Goal: Transaction & Acquisition: Subscribe to service/newsletter

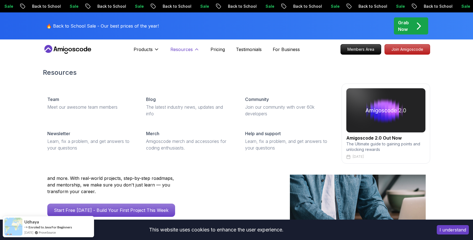
click at [189, 49] on p "Resources" at bounding box center [181, 49] width 22 height 7
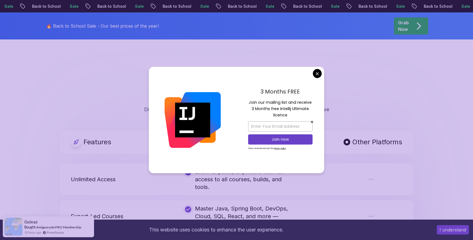
scroll to position [988, 0]
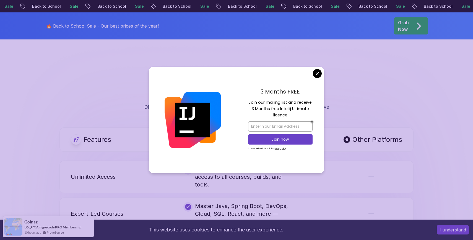
click at [314, 74] on body "Sale Back to School Sale Back to School Sale Back to School Sale Back to School…" at bounding box center [236, 194] width 473 height 2364
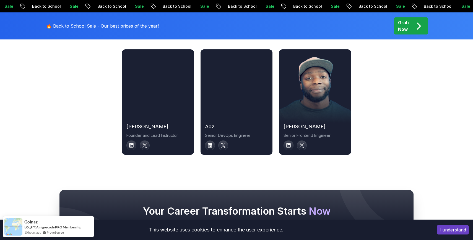
scroll to position [1912, 0]
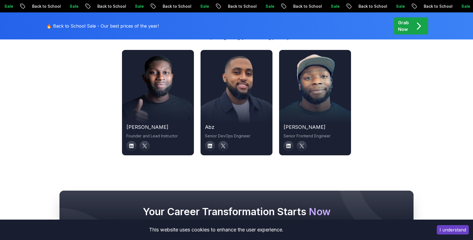
click at [302, 108] on div at bounding box center [315, 102] width 72 height 41
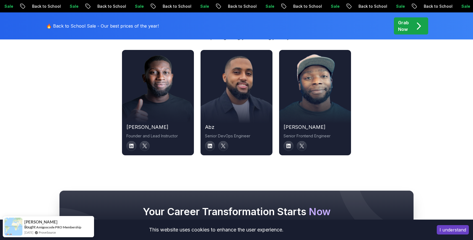
click at [317, 102] on div at bounding box center [315, 102] width 72 height 41
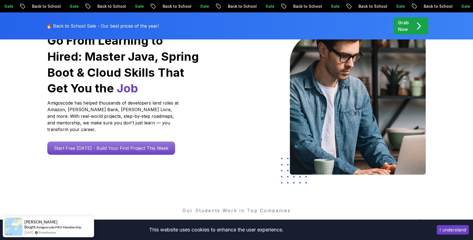
scroll to position [0, 0]
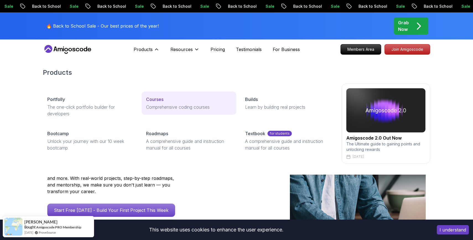
click at [153, 99] on p "Courses" at bounding box center [154, 99] width 17 height 7
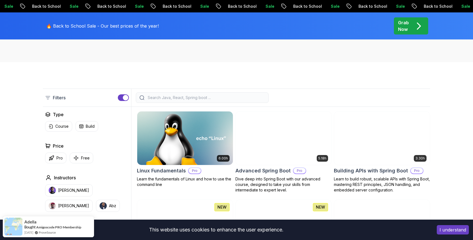
scroll to position [103, 0]
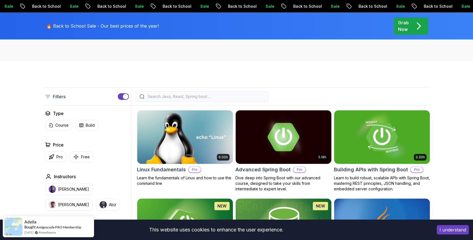
click at [203, 97] on input "search" at bounding box center [206, 97] width 118 height 6
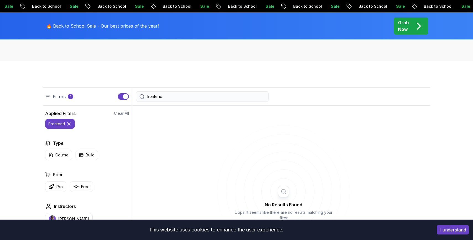
type input "frontend"
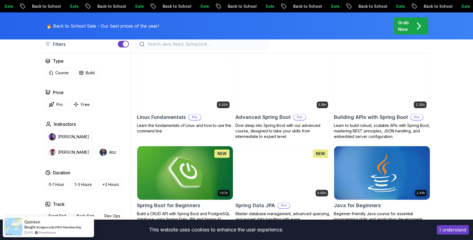
scroll to position [156, 0]
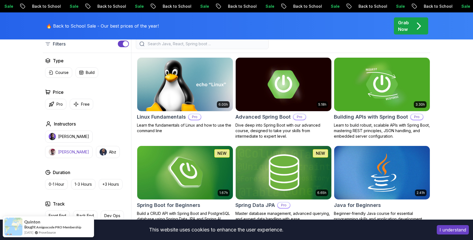
click at [93, 146] on button "Richard" at bounding box center [69, 152] width 48 height 12
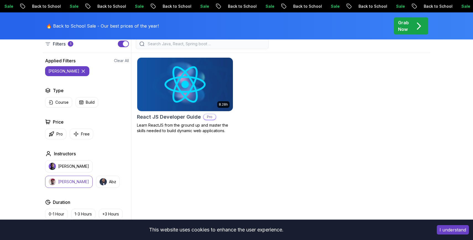
click at [188, 96] on img at bounding box center [185, 84] width 100 height 56
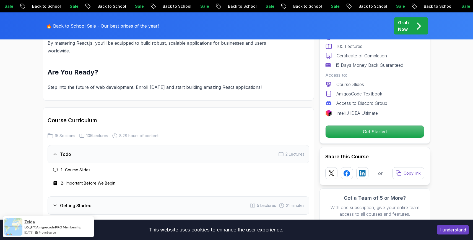
scroll to position [712, 0]
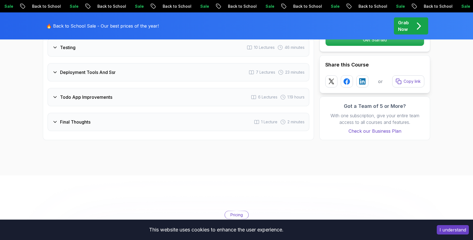
click at [54, 125] on div "Final Thoughts" at bounding box center [71, 122] width 38 height 7
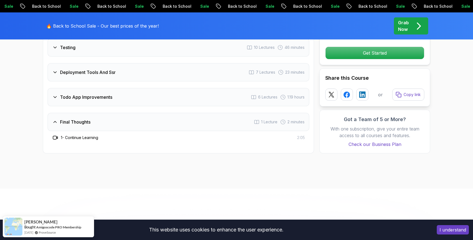
click at [54, 125] on div "Final Thoughts" at bounding box center [71, 122] width 38 height 7
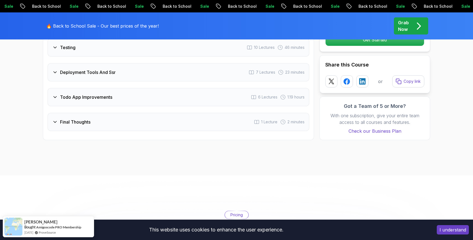
click at [55, 100] on icon at bounding box center [55, 98] width 6 height 6
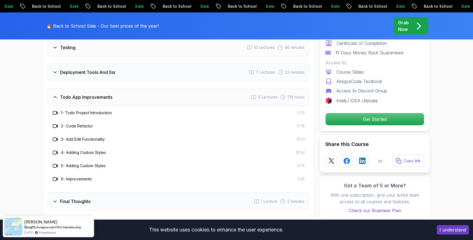
click at [55, 100] on icon at bounding box center [55, 98] width 6 height 6
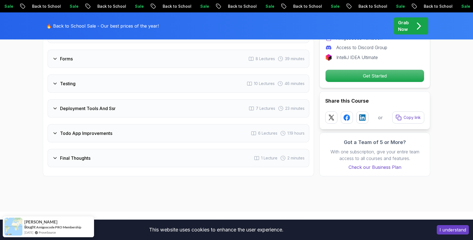
scroll to position [1047, 0]
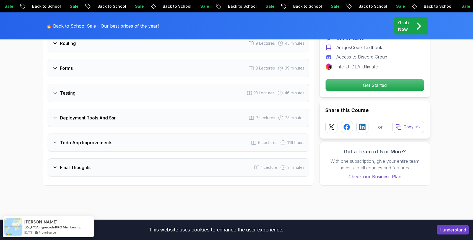
click at [51, 97] on div "Testing 10 Lectures 46 minutes" at bounding box center [179, 93] width 262 height 18
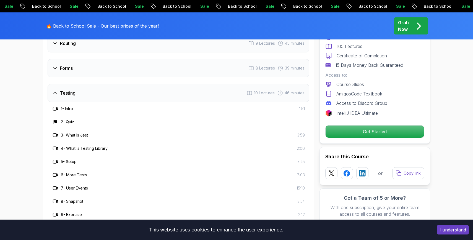
click at [51, 97] on div "Testing 10 Lectures 46 minutes" at bounding box center [179, 93] width 262 height 18
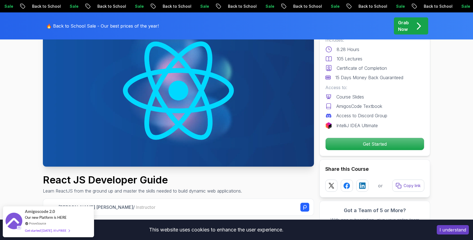
scroll to position [0, 0]
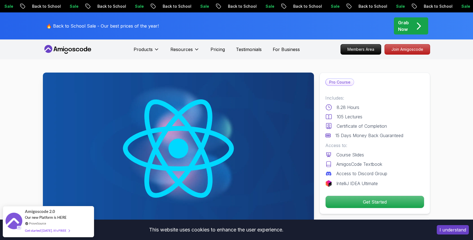
click at [73, 50] on icon at bounding box center [68, 49] width 50 height 9
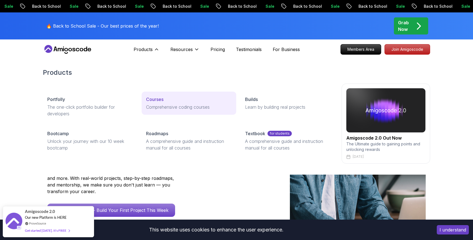
click at [150, 99] on p "Courses" at bounding box center [154, 99] width 17 height 7
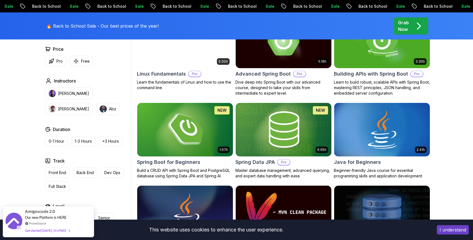
scroll to position [199, 0]
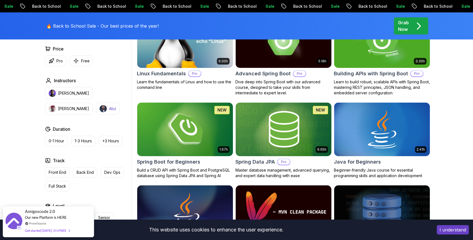
click at [109, 109] on p "Abz" at bounding box center [112, 109] width 7 height 6
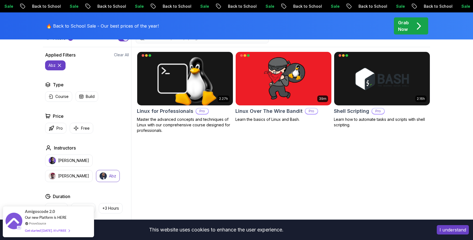
scroll to position [161, 0]
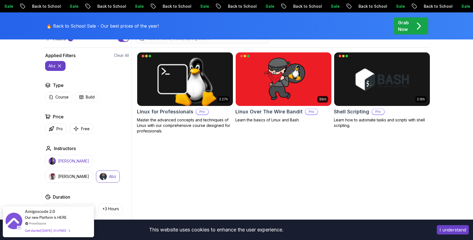
click at [62, 159] on p "Nelson Djalo" at bounding box center [73, 162] width 31 height 6
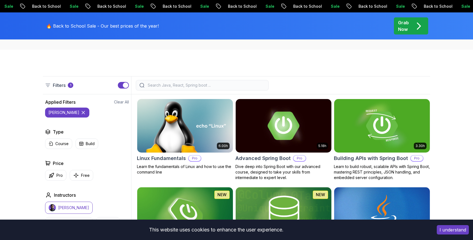
scroll to position [51, 0]
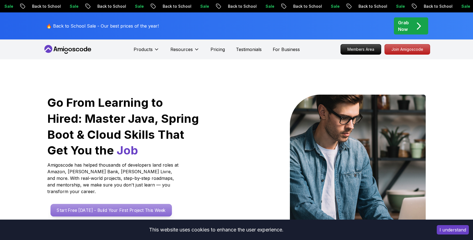
click at [126, 205] on p "Start Free [DATE] - Build Your First Project This Week" at bounding box center [111, 210] width 121 height 13
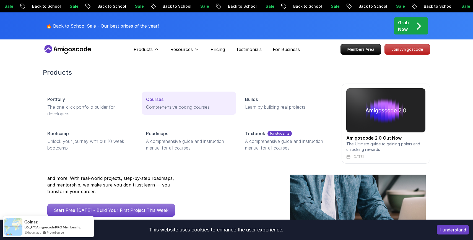
click at [153, 99] on p "Courses" at bounding box center [154, 99] width 17 height 7
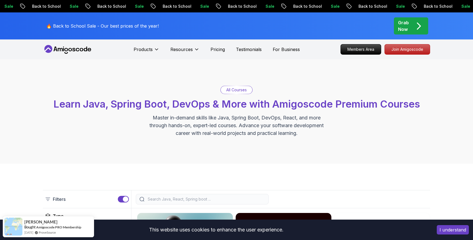
scroll to position [171, 0]
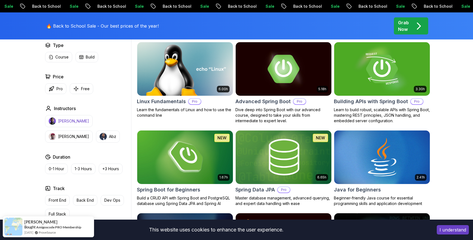
click at [69, 122] on p "Nelson Djalo" at bounding box center [73, 122] width 31 height 6
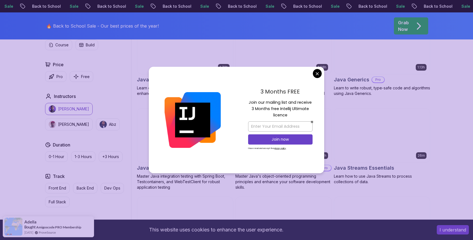
scroll to position [816, 0]
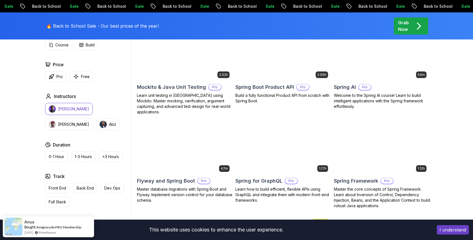
scroll to position [1236, 0]
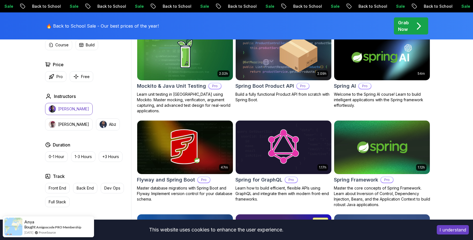
click at [207, 143] on img at bounding box center [185, 147] width 100 height 56
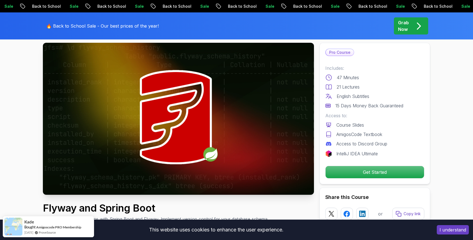
scroll to position [49, 0]
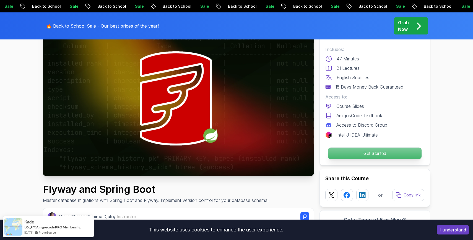
click at [349, 150] on p "Get Started" at bounding box center [374, 154] width 93 height 12
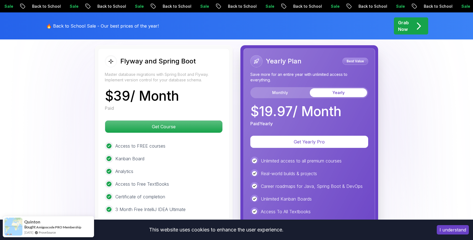
scroll to position [1031, 0]
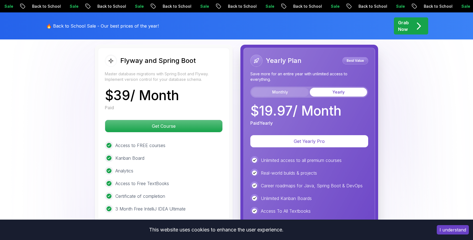
click at [274, 92] on button "Monthly" at bounding box center [279, 92] width 57 height 9
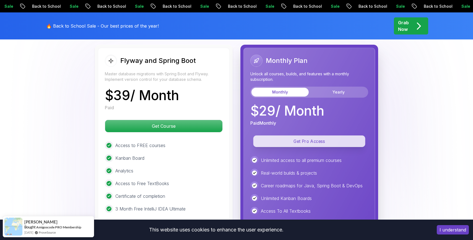
click at [303, 145] on p "Get Pro Access" at bounding box center [309, 142] width 112 height 12
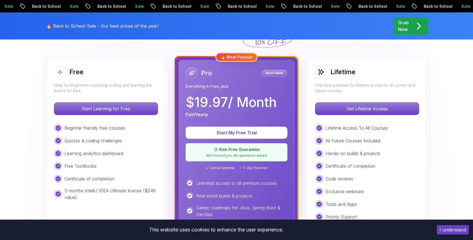
scroll to position [142, 0]
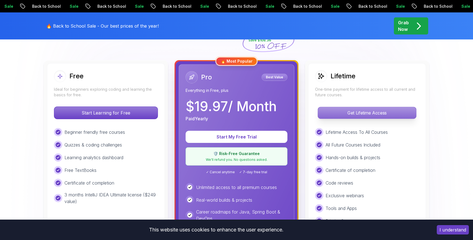
click at [351, 114] on p "Get Lifetime Access" at bounding box center [367, 113] width 98 height 12
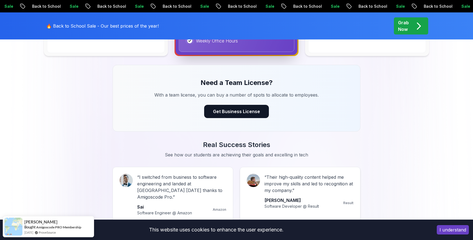
scroll to position [408, 0]
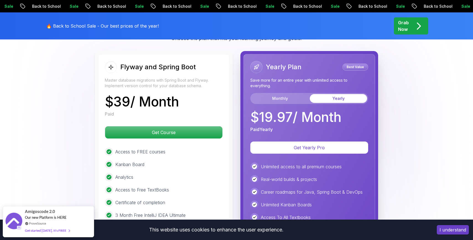
scroll to position [1031, 0]
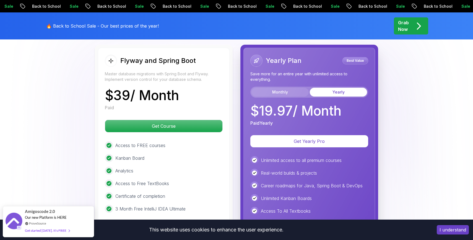
click at [284, 93] on button "Monthly" at bounding box center [279, 92] width 57 height 9
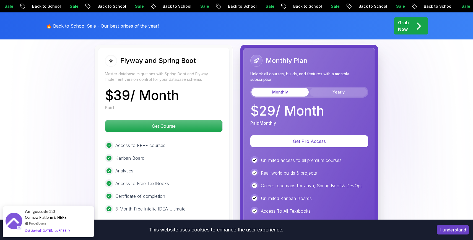
click at [326, 94] on button "Yearly" at bounding box center [338, 92] width 57 height 9
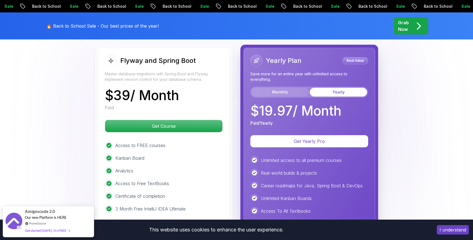
click at [292, 95] on button "Monthly" at bounding box center [279, 92] width 57 height 9
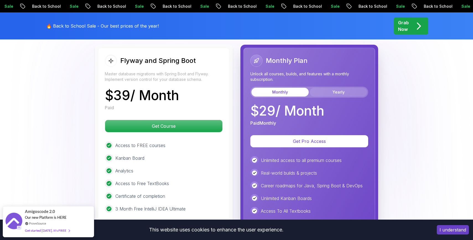
click at [325, 92] on button "Yearly" at bounding box center [338, 92] width 57 height 9
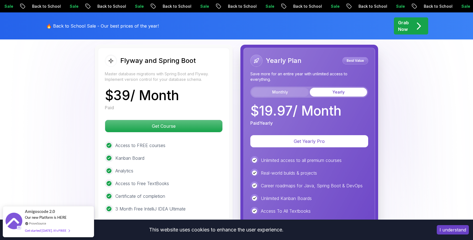
click at [288, 91] on button "Monthly" at bounding box center [279, 92] width 57 height 9
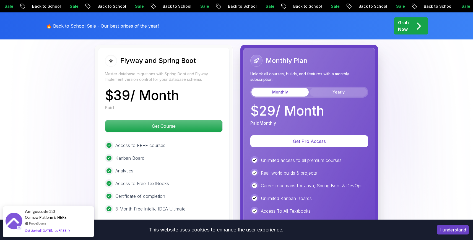
click at [326, 90] on button "Yearly" at bounding box center [338, 92] width 57 height 9
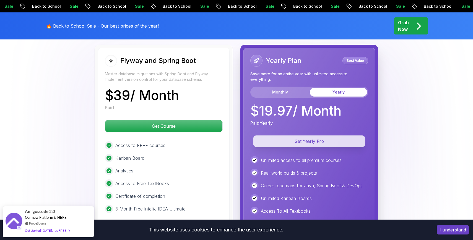
click at [287, 141] on p "Get Yearly Pro" at bounding box center [309, 142] width 112 height 12
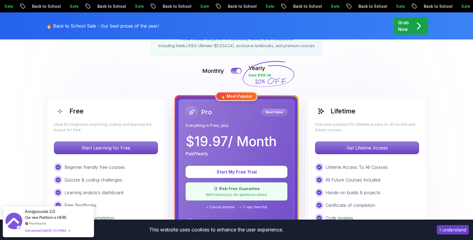
scroll to position [101, 0]
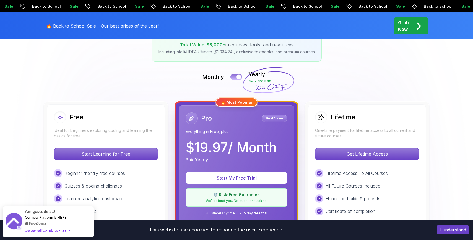
click at [235, 75] on button at bounding box center [236, 77] width 12 height 6
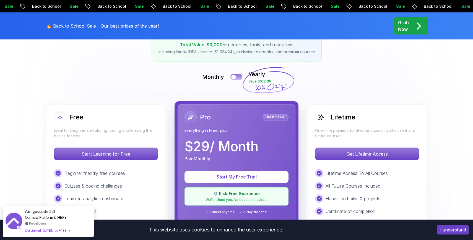
click at [237, 76] on button at bounding box center [236, 77] width 12 height 6
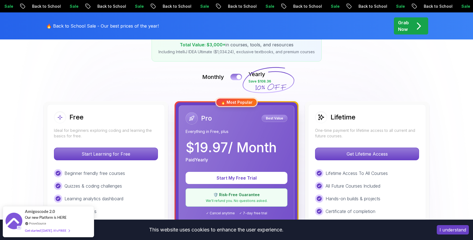
click at [237, 76] on div at bounding box center [238, 77] width 5 height 5
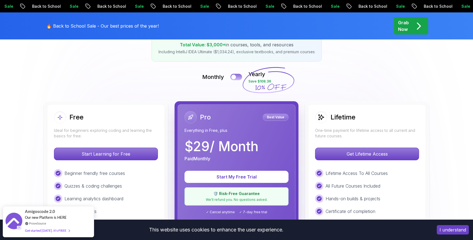
click at [237, 76] on button at bounding box center [236, 77] width 12 height 6
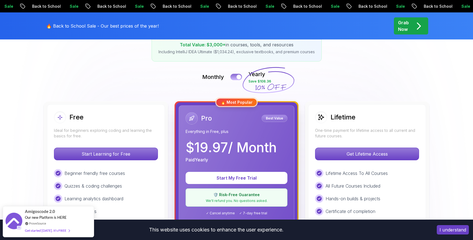
click at [237, 76] on div at bounding box center [238, 77] width 5 height 5
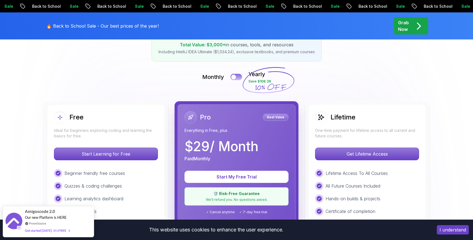
click at [237, 76] on button at bounding box center [236, 77] width 12 height 6
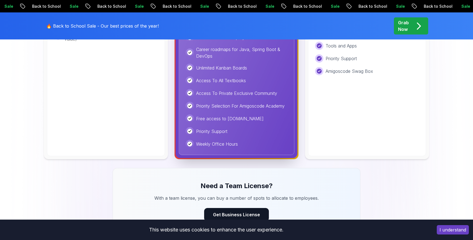
click at [247, 129] on div "Priority Support" at bounding box center [236, 131] width 102 height 8
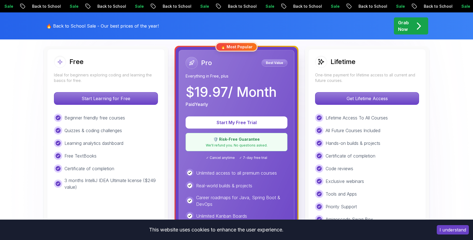
scroll to position [160, 0]
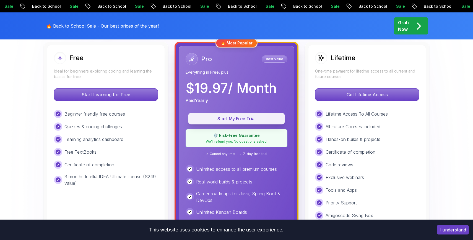
click at [233, 120] on p "Start My Free Trial" at bounding box center [236, 119] width 84 height 6
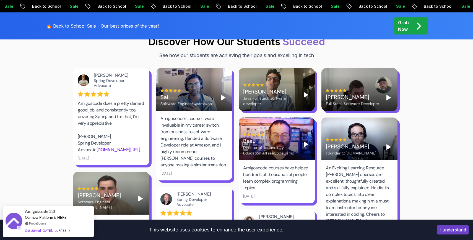
scroll to position [755, 0]
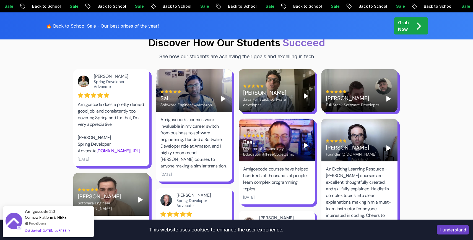
click at [113, 148] on link "spring.io/team/joshlong" at bounding box center [118, 151] width 44 height 6
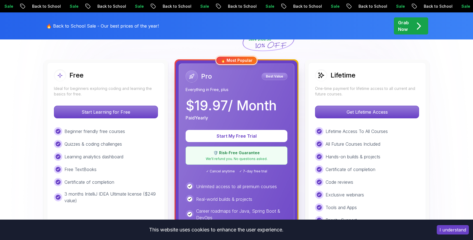
scroll to position [148, 0]
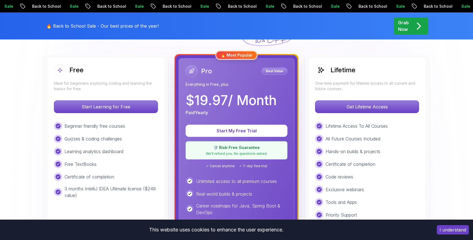
click at [272, 78] on div "Pro Best Value Everything in Free, plus" at bounding box center [236, 76] width 102 height 22
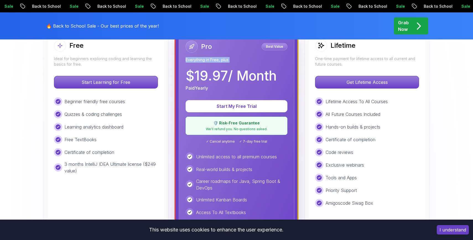
scroll to position [172, 0]
click at [252, 68] on div "Pro Best Value Everything in Free, plus $ 19.97 / Month Paid Yearly" at bounding box center [236, 66] width 102 height 51
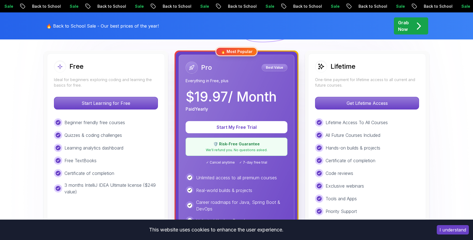
scroll to position [151, 0]
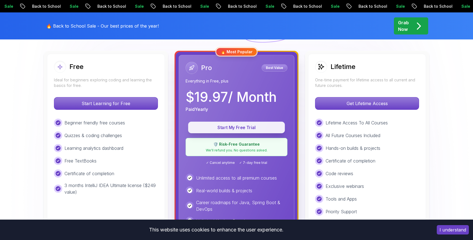
click at [235, 133] on button "Start My Free Trial" at bounding box center [236, 128] width 97 height 12
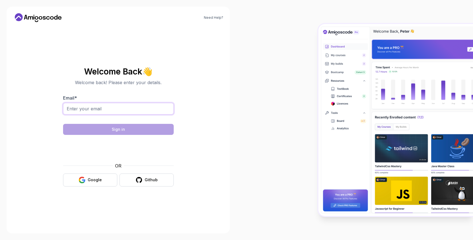
click at [110, 113] on input "Email *" at bounding box center [118, 109] width 111 height 12
type input "dev.aungthetko@gmail.com"
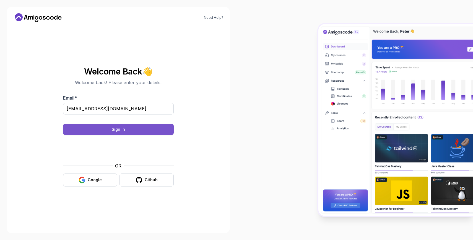
click at [121, 128] on div "Sign in" at bounding box center [118, 130] width 13 height 6
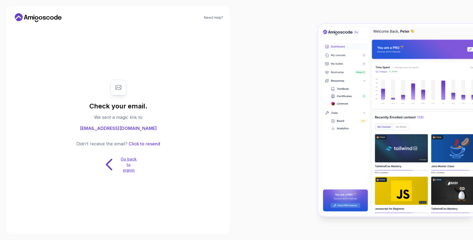
click at [126, 170] on p "Go back to signin" at bounding box center [128, 165] width 17 height 17
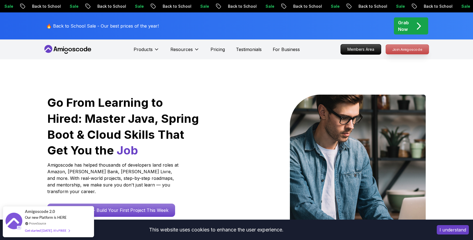
click at [401, 46] on p "Join Amigoscode" at bounding box center [407, 49] width 43 height 9
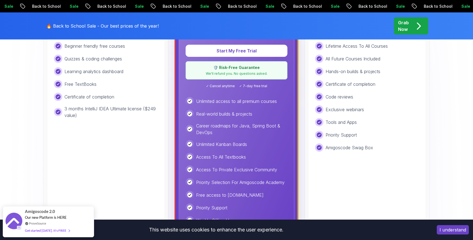
scroll to position [216, 0]
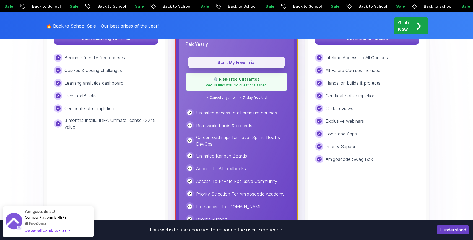
click at [237, 64] on p "Start My Free Trial" at bounding box center [236, 62] width 84 height 6
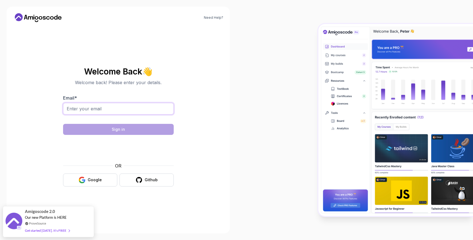
click at [119, 113] on input "Email *" at bounding box center [118, 109] width 111 height 12
type input "dev.aungthetko@gmail.com"
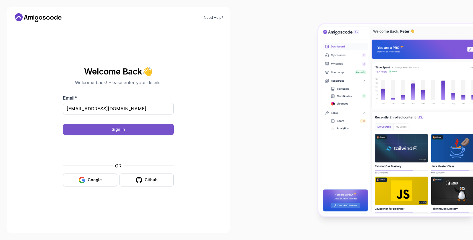
click at [122, 132] on div "Sign in" at bounding box center [118, 130] width 13 height 6
